Goal: Task Accomplishment & Management: Manage account settings

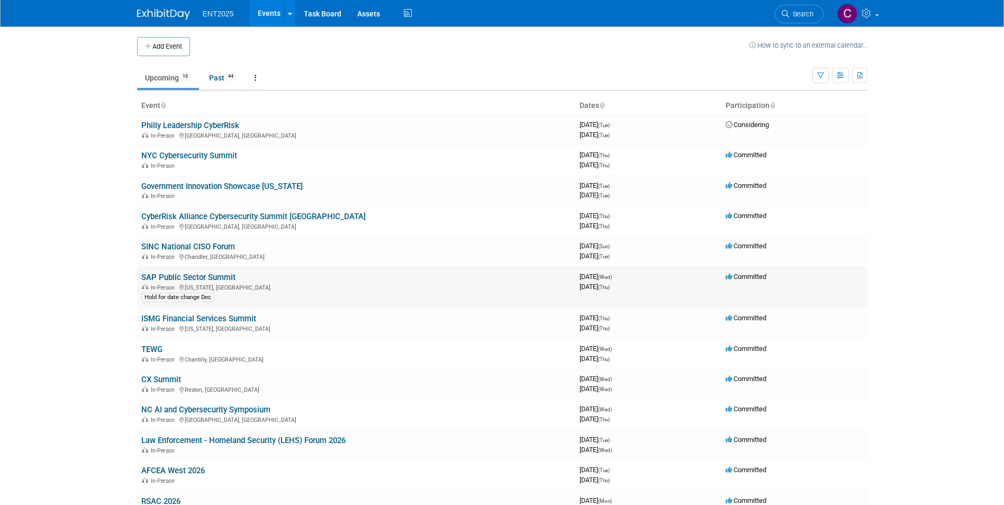
click at [185, 277] on link "SAP Public Sector Summit" at bounding box center [188, 277] width 94 height 10
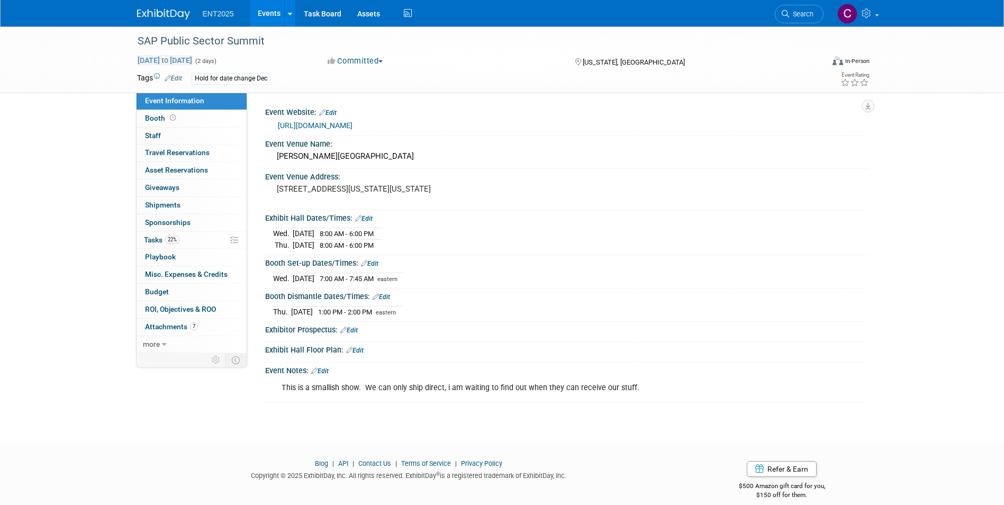
click at [193, 60] on span "[DATE] to [DATE]" at bounding box center [165, 61] width 56 height 10
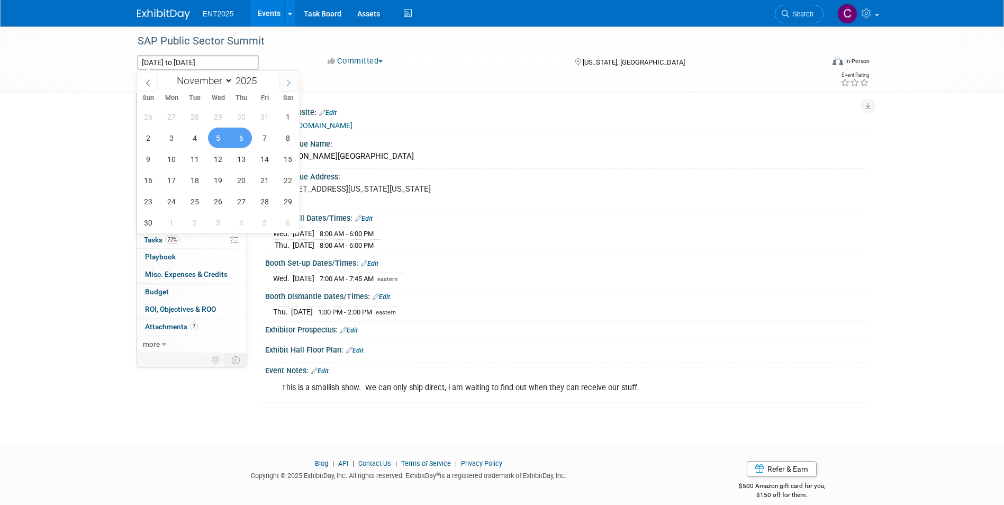
click at [285, 81] on icon at bounding box center [288, 82] width 7 height 7
select select "11"
click at [194, 163] on span "16" at bounding box center [195, 159] width 21 height 21
type input "[DATE]"
click at [225, 157] on span "17" at bounding box center [218, 159] width 21 height 21
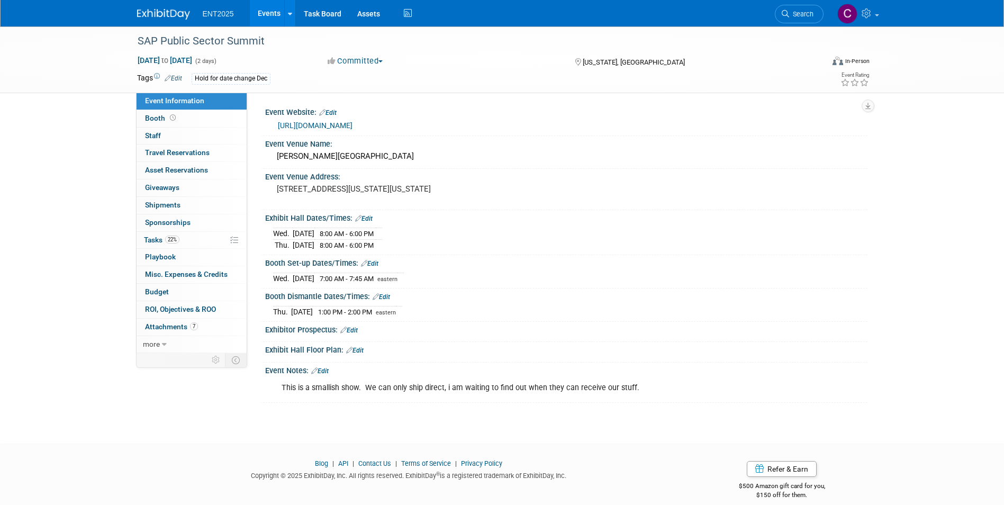
click at [236, 84] on div "Tags Edit Hold for date change Dec" at bounding box center [441, 79] width 608 height 16
click at [551, 187] on div "Event Venue Address: [STREET_ADDRESS][US_STATE][US_STATE]" at bounding box center [563, 189] width 607 height 41
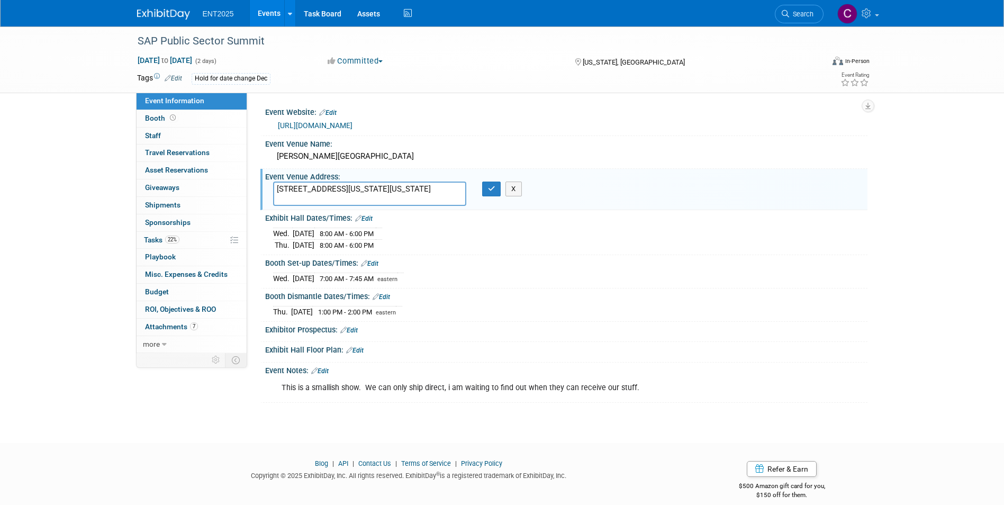
click at [216, 77] on div "Hold for date change Dec" at bounding box center [231, 78] width 79 height 11
click at [175, 78] on link "Edit" at bounding box center [173, 78] width 17 height 7
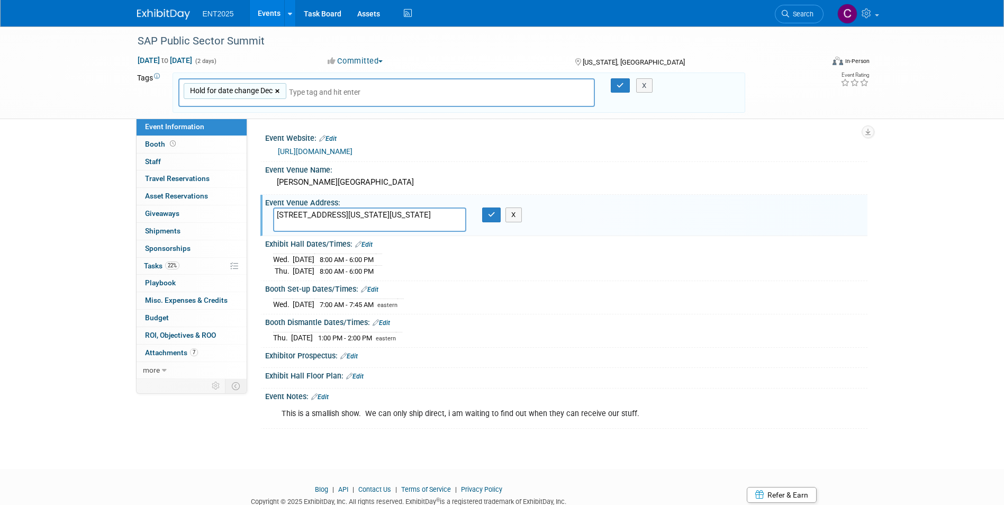
click at [277, 90] on link "×" at bounding box center [278, 91] width 7 height 12
click at [620, 89] on button "button" at bounding box center [620, 85] width 19 height 15
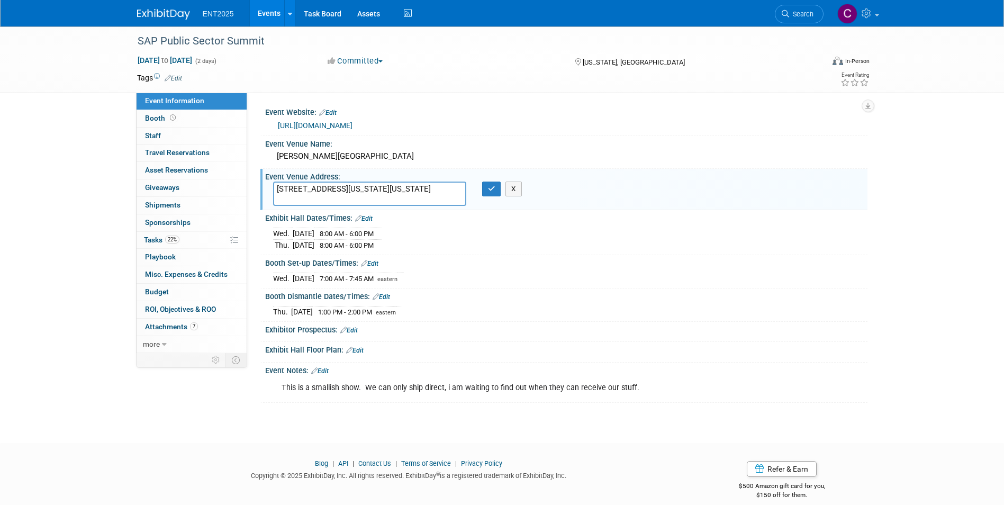
click at [155, 230] on link "0 Sponsorships 0" at bounding box center [191, 222] width 110 height 17
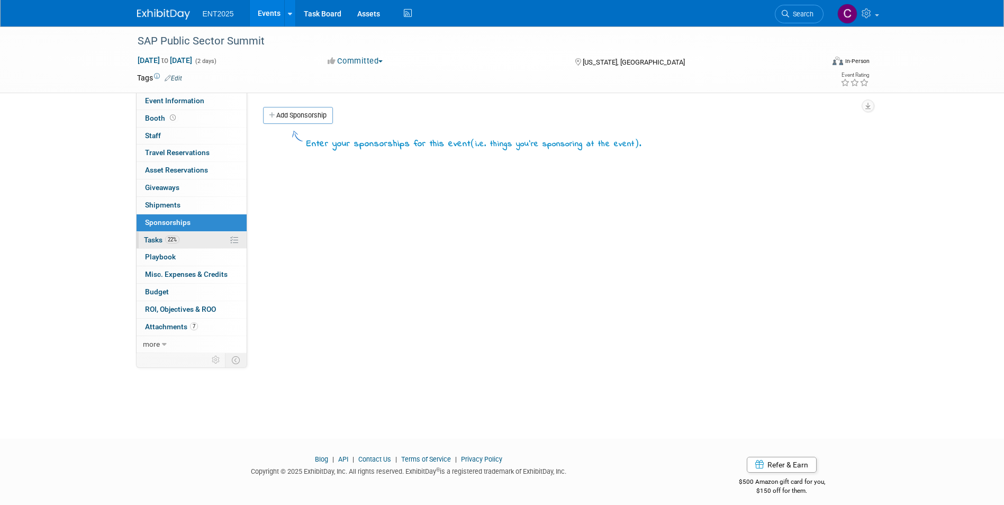
click at [153, 238] on span "Tasks 22%" at bounding box center [161, 239] width 35 height 8
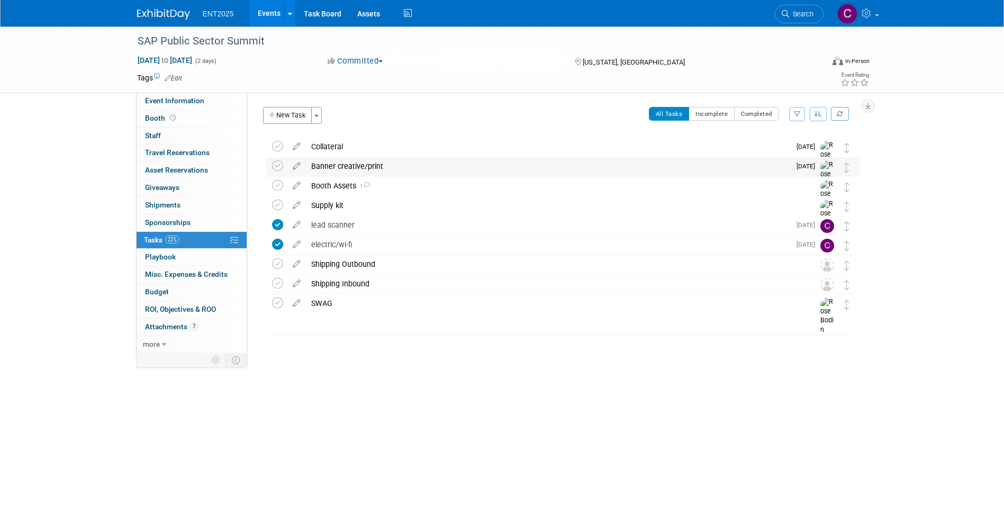
click at [339, 166] on div "Banner creative/print" at bounding box center [548, 166] width 484 height 18
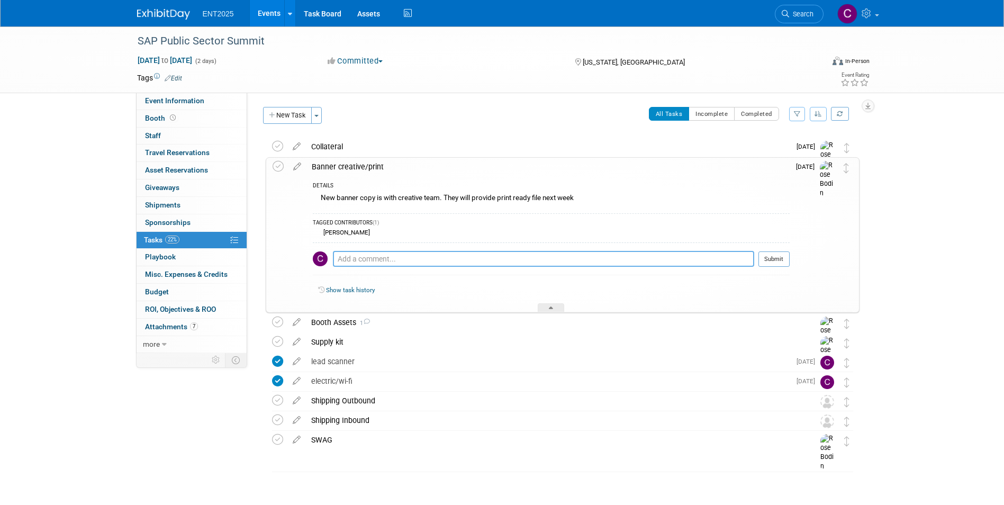
click at [348, 259] on textarea at bounding box center [543, 259] width 421 height 16
type textarea "print ready file attached"
click at [775, 260] on button "Submit" at bounding box center [773, 259] width 31 height 16
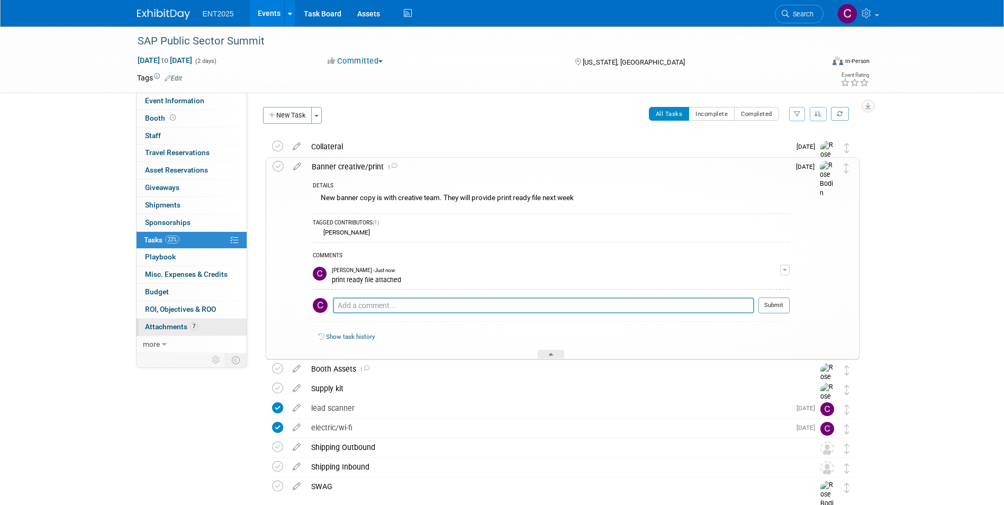
click at [162, 323] on span "Attachments 7" at bounding box center [171, 326] width 53 height 8
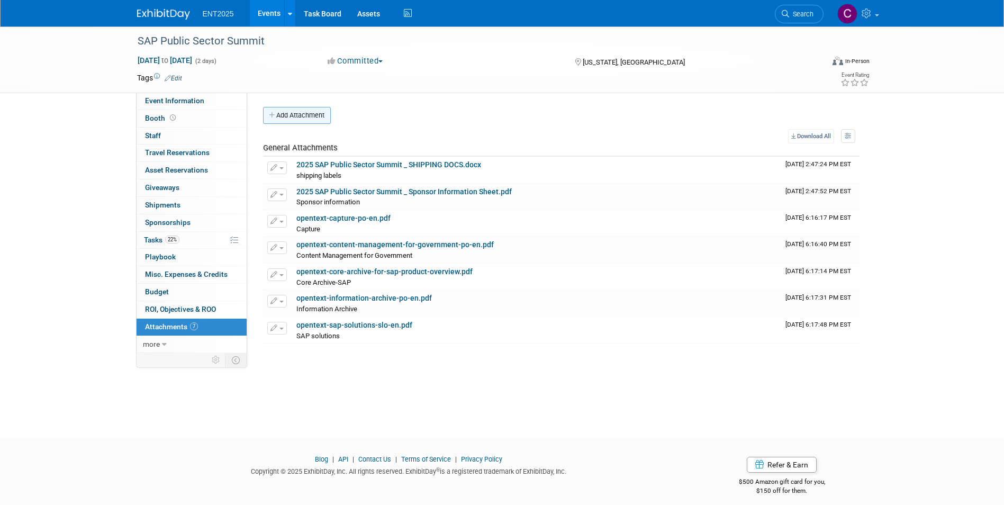
click at [275, 119] on button "Add Attachment" at bounding box center [297, 115] width 68 height 17
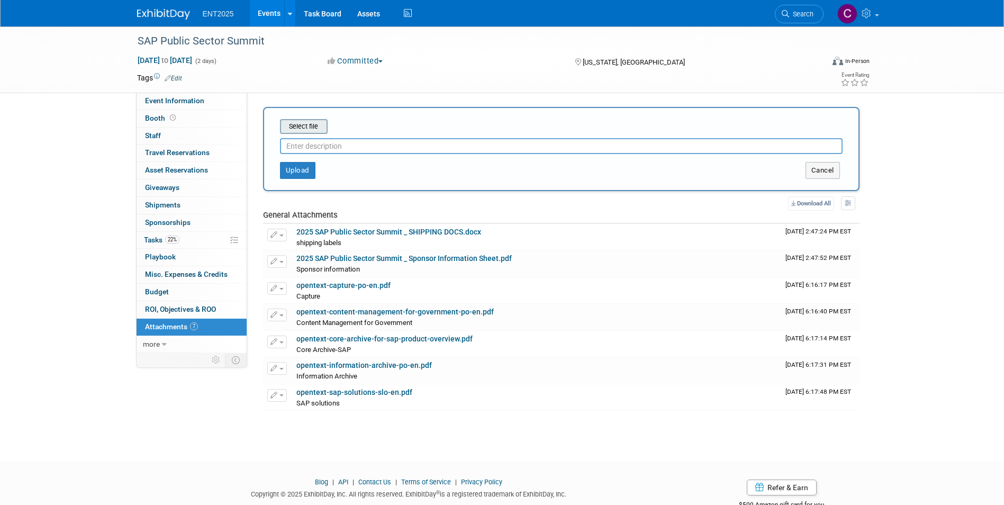
click at [310, 124] on input "file" at bounding box center [264, 126] width 126 height 13
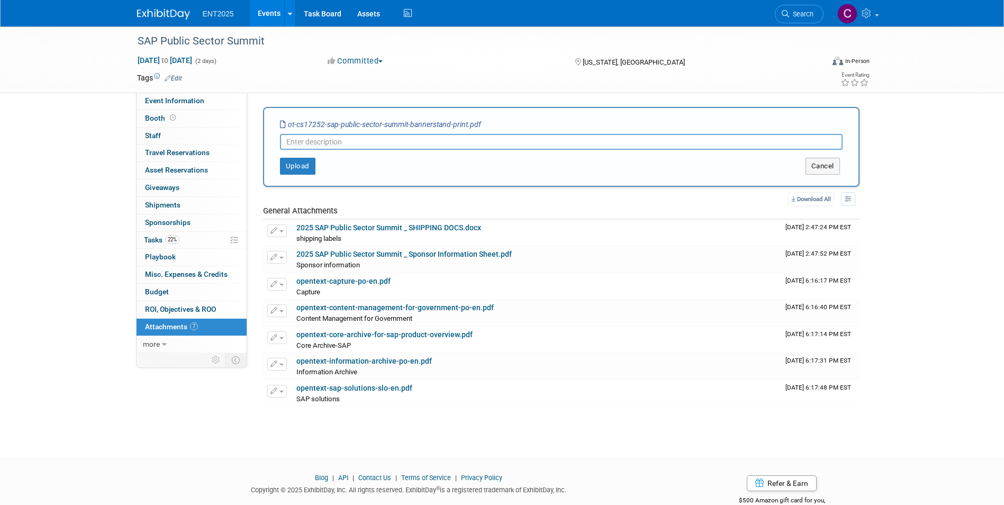
click at [295, 142] on input "text" at bounding box center [561, 142] width 562 height 16
type input "SAP Public Sector Summit banner print file"
click at [300, 163] on button "Upload" at bounding box center [297, 166] width 35 height 17
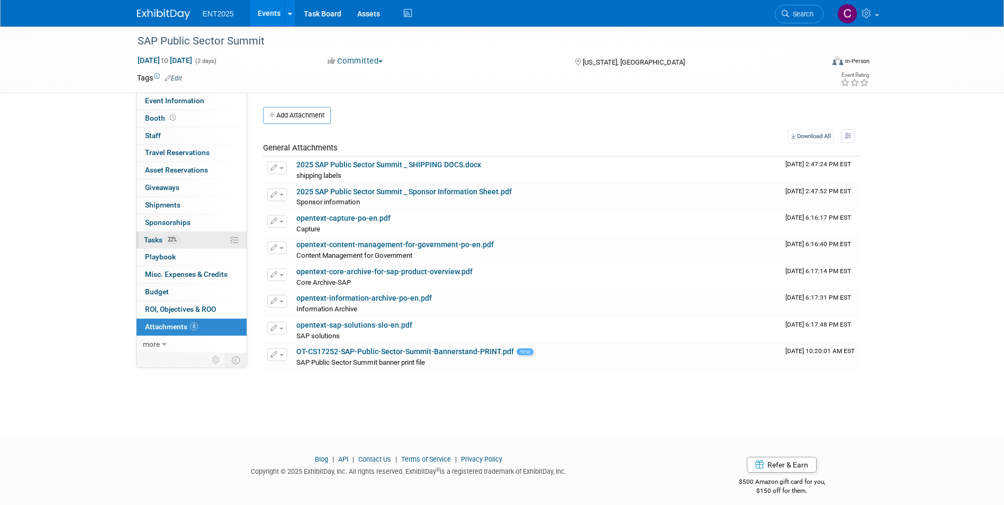
click at [154, 239] on span "Tasks 22%" at bounding box center [161, 239] width 35 height 8
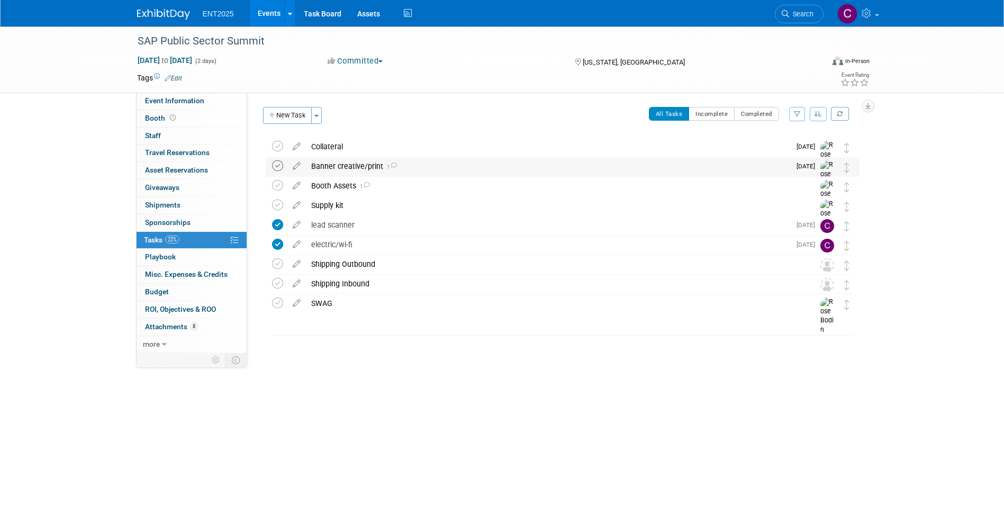
click at [277, 166] on icon at bounding box center [277, 165] width 11 height 11
click at [276, 166] on icon at bounding box center [277, 165] width 11 height 11
click at [327, 268] on div "Shipping Outbound" at bounding box center [552, 264] width 493 height 18
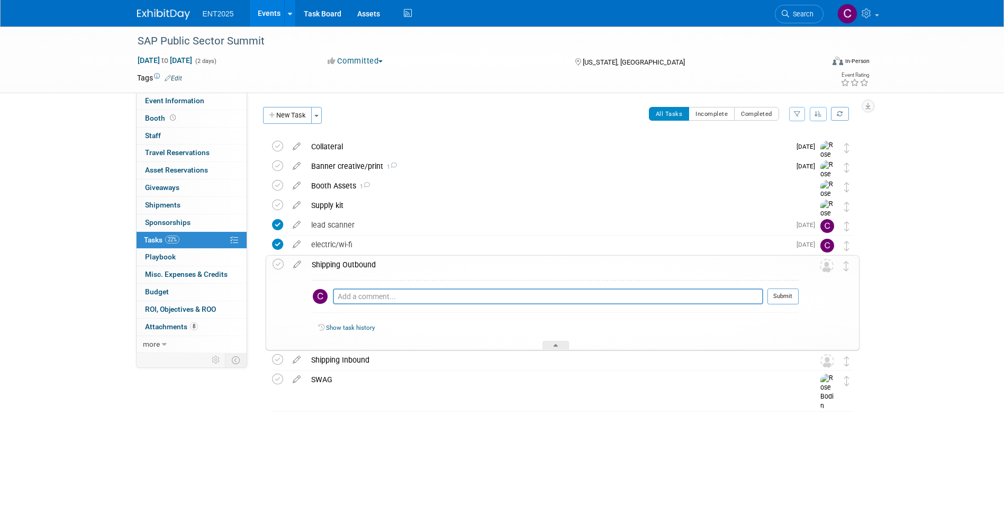
click at [327, 268] on div "Shipping Outbound" at bounding box center [552, 265] width 492 height 18
